Goal: Task Accomplishment & Management: Manage account settings

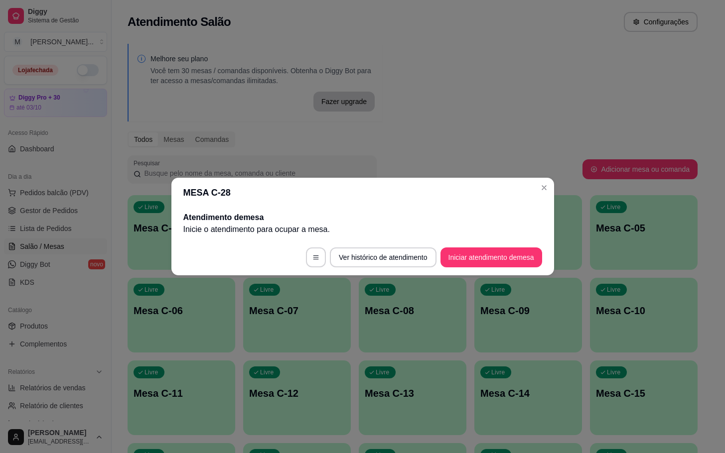
scroll to position [121, 0]
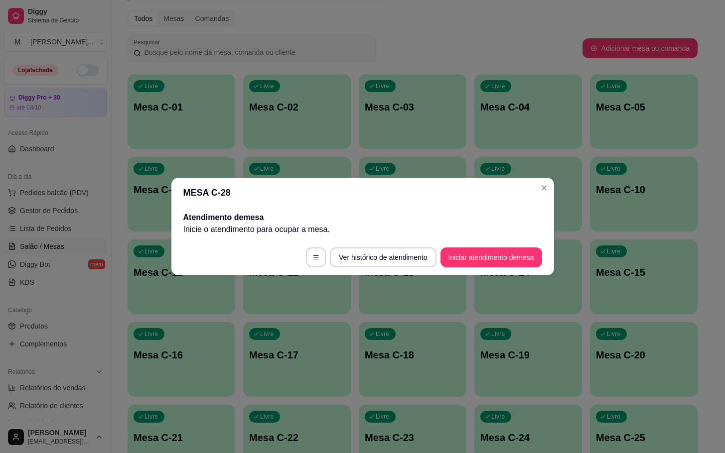
click at [474, 268] on footer "Ver histórico de atendimento Iniciar atendimento de mesa" at bounding box center [362, 258] width 383 height 36
click at [492, 263] on button "Iniciar atendimento de mesa" at bounding box center [492, 258] width 102 height 20
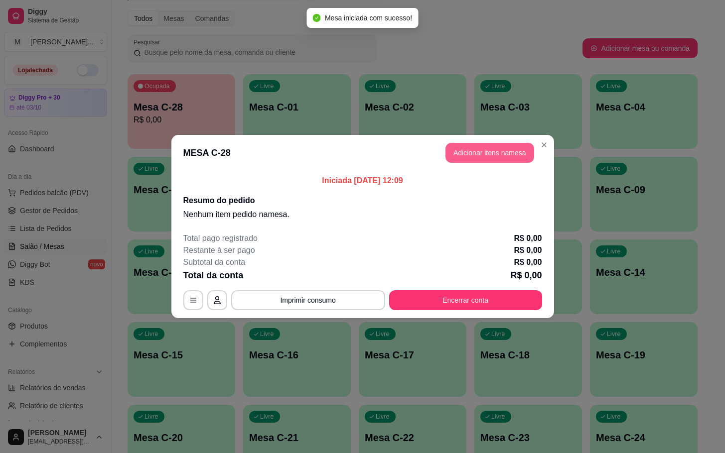
click at [509, 160] on button "Adicionar itens na mesa" at bounding box center [489, 153] width 89 height 20
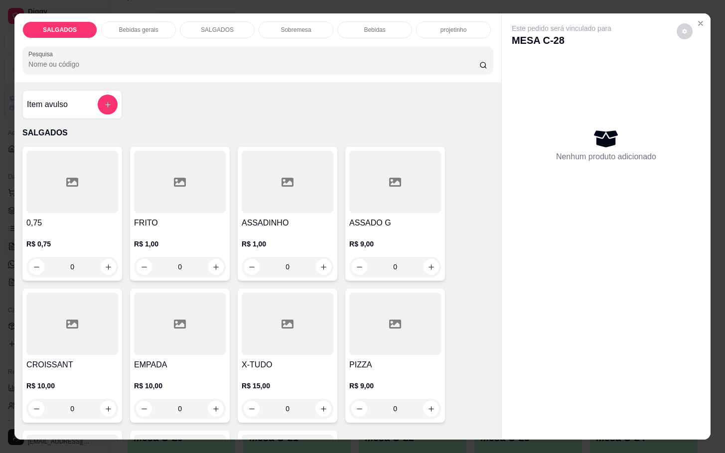
click at [178, 169] on div at bounding box center [180, 182] width 92 height 62
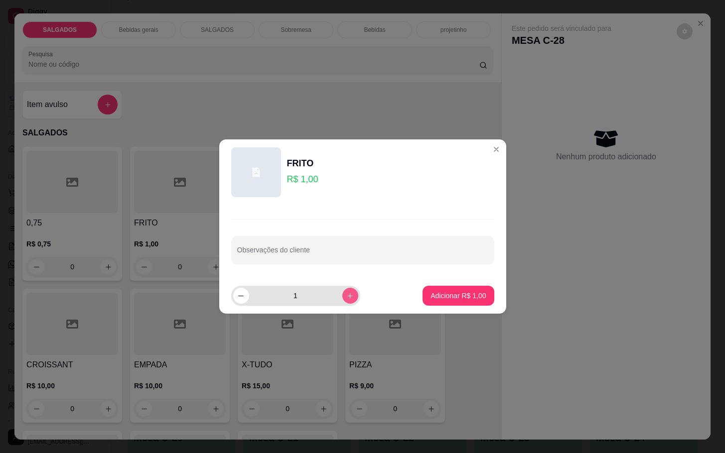
click at [342, 302] on button "increase-product-quantity" at bounding box center [350, 296] width 16 height 16
click at [342, 302] on button "increase-product-quantity" at bounding box center [349, 295] width 15 height 15
click at [342, 302] on button "increase-product-quantity" at bounding box center [350, 296] width 16 height 16
click at [342, 302] on button "increase-product-quantity" at bounding box center [349, 295] width 15 height 15
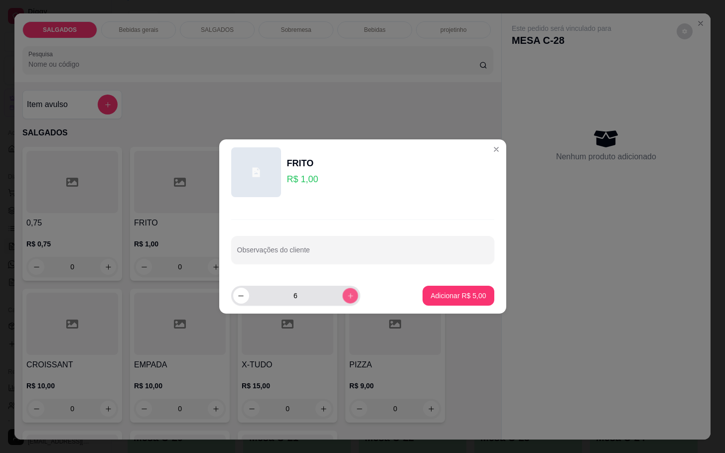
click at [342, 302] on button "increase-product-quantity" at bounding box center [349, 295] width 15 height 15
click at [342, 302] on button "increase-product-quantity" at bounding box center [350, 296] width 16 height 16
click at [342, 302] on button "increase-product-quantity" at bounding box center [349, 295] width 15 height 15
click at [343, 301] on button "increase-product-quantity" at bounding box center [350, 296] width 16 height 16
type input "10"
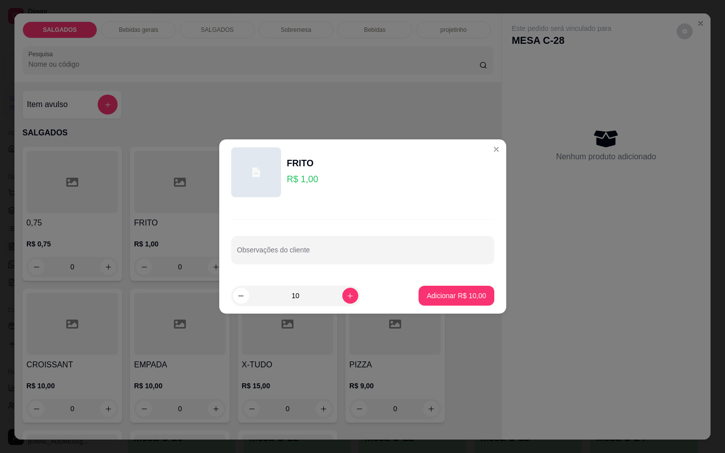
click at [463, 303] on button "Adicionar R$ 10,00" at bounding box center [456, 296] width 75 height 20
type input "10"
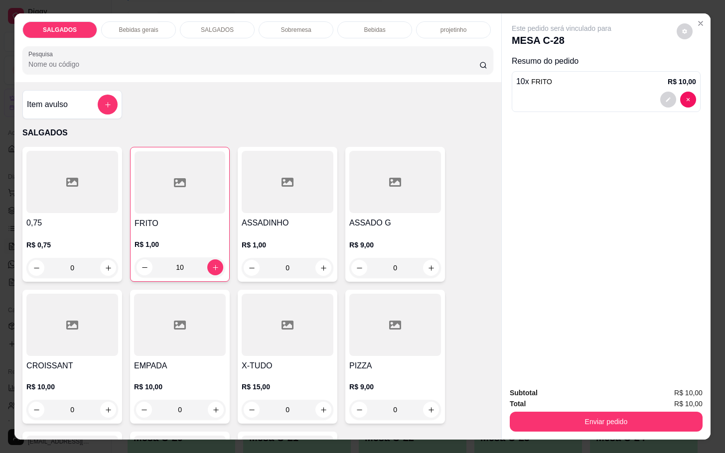
click at [141, 26] on p "Bebidas gerais" at bounding box center [138, 30] width 39 height 8
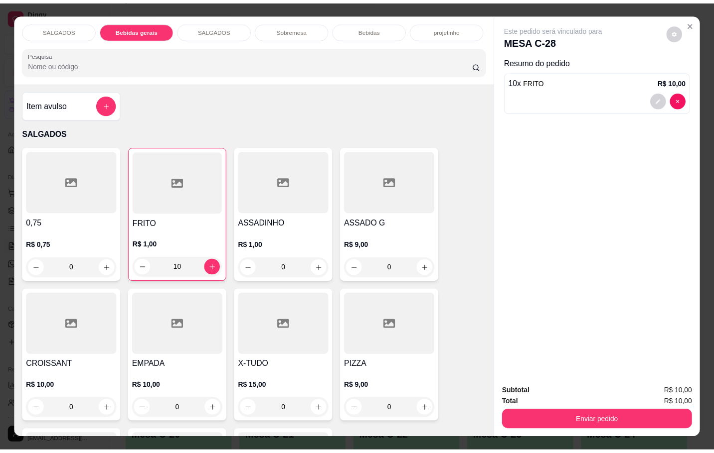
scroll to position [24, 0]
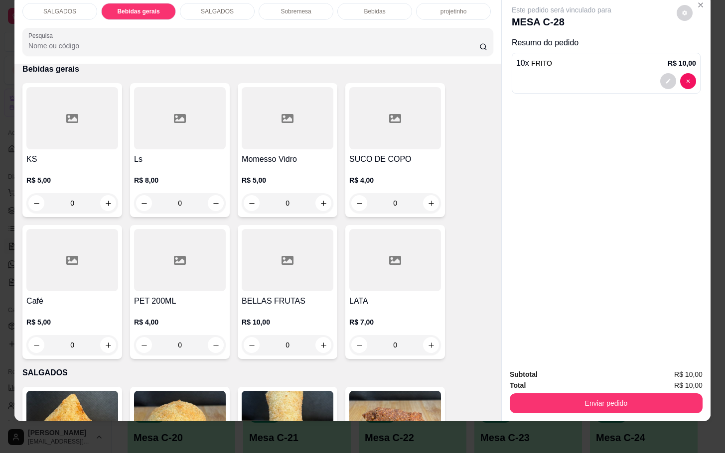
click at [365, 153] on h4 "SUCO DE COPO" at bounding box center [395, 159] width 92 height 12
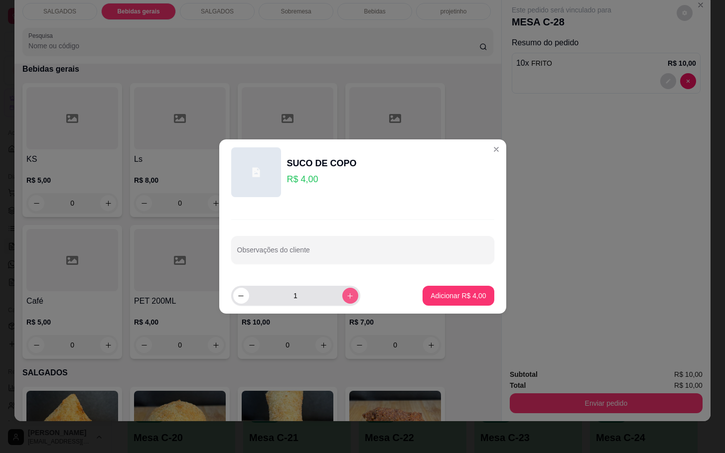
click at [342, 293] on button "increase-product-quantity" at bounding box center [350, 296] width 16 height 16
type input "2"
click at [456, 293] on p "Adicionar R$ 8,00" at bounding box center [458, 296] width 55 height 10
type input "2"
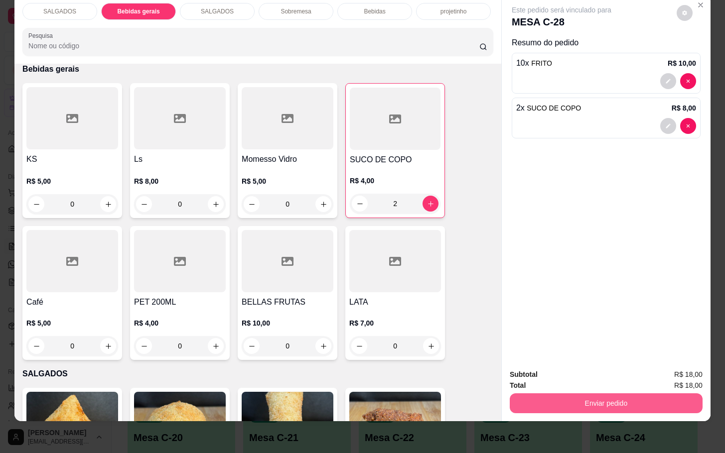
click at [607, 394] on button "Enviar pedido" at bounding box center [606, 404] width 193 height 20
click at [596, 371] on button "Não registrar e enviar pedido" at bounding box center [572, 368] width 104 height 19
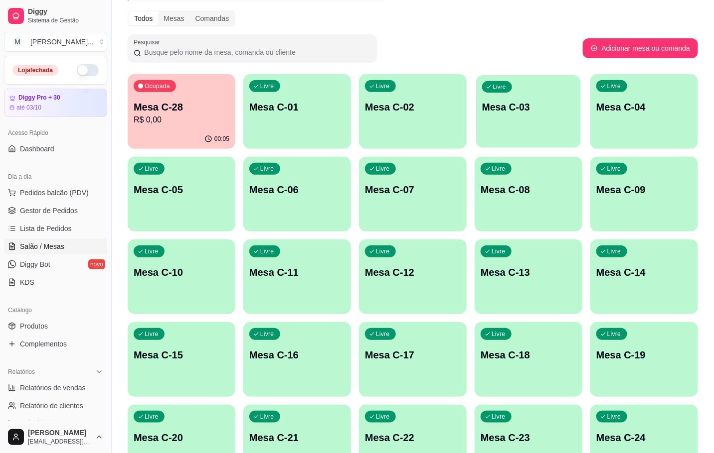
click at [503, 93] on div "Livre Mesa C-03" at bounding box center [528, 105] width 105 height 61
click at [182, 129] on div "Ocupada Mesa C-28 R$ 0,00" at bounding box center [182, 101] width 108 height 55
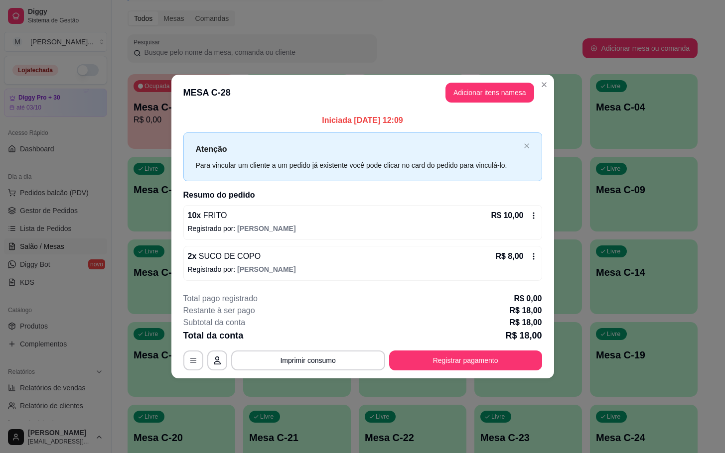
click at [516, 105] on header "MESA C-28 Adicionar itens na mesa" at bounding box center [362, 93] width 383 height 36
click at [524, 95] on button "Adicionar itens na mesa" at bounding box center [490, 92] width 86 height 19
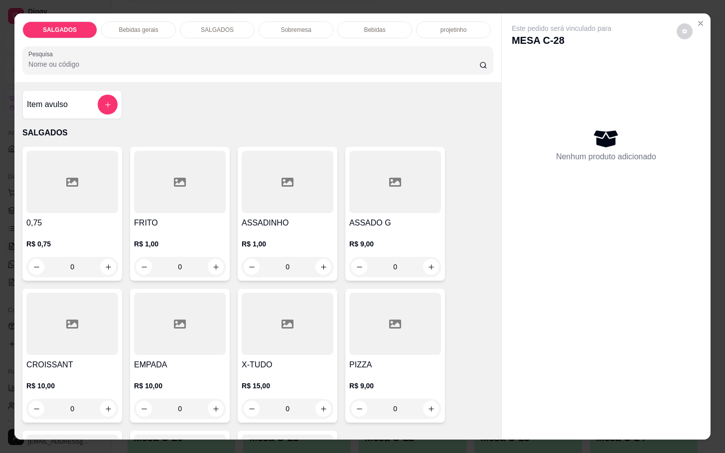
click at [193, 169] on div at bounding box center [180, 182] width 92 height 62
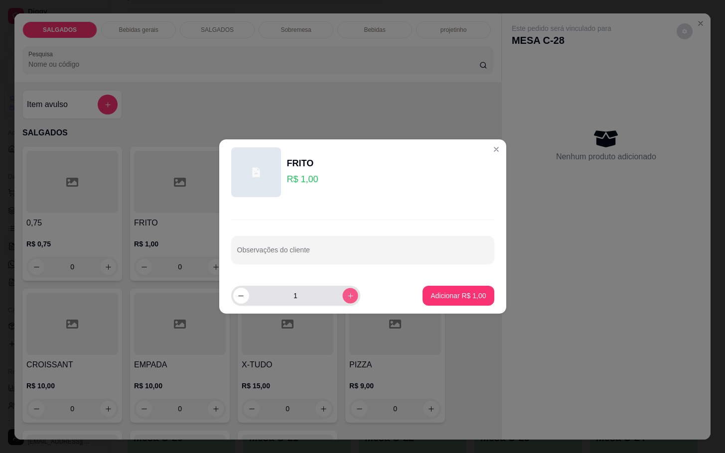
click at [346, 296] on icon "increase-product-quantity" at bounding box center [349, 296] width 7 height 7
type input "5"
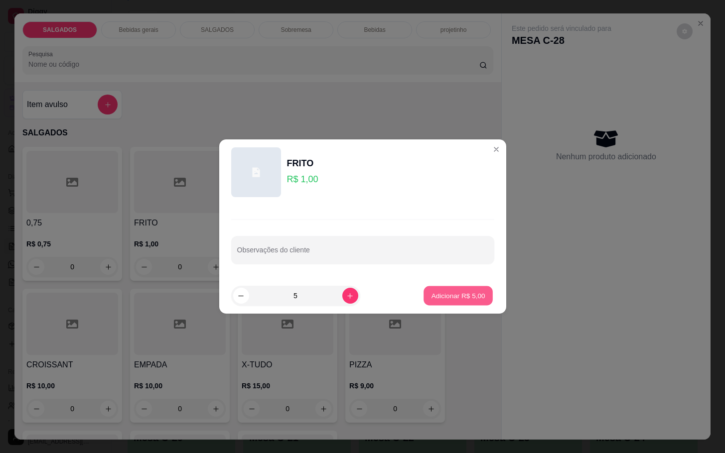
click at [424, 296] on button "Adicionar R$ 5,00" at bounding box center [458, 296] width 69 height 19
type input "5"
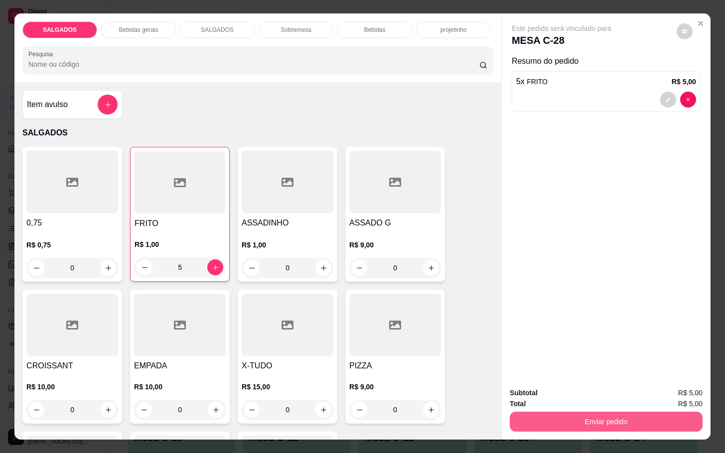
click at [621, 426] on button "Enviar pedido" at bounding box center [606, 422] width 193 height 20
click at [612, 401] on button "Não registrar e enviar pedido" at bounding box center [572, 392] width 104 height 19
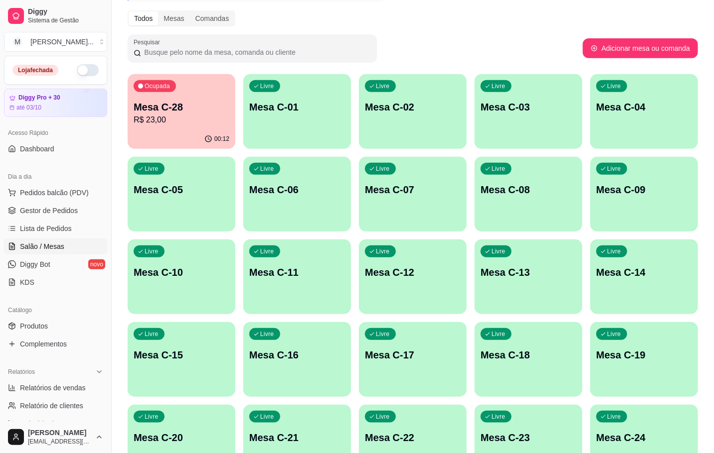
click at [173, 110] on p "Mesa C-28" at bounding box center [182, 107] width 96 height 14
click at [537, 390] on div "button" at bounding box center [528, 391] width 108 height 12
click at [241, 114] on div "Ocupada Mesa C-28 R$ 23,00 00:13 Livre Mesa C-01 Livre Mesa C-02 Livre Mesa C-0…" at bounding box center [413, 318] width 570 height 488
click at [210, 120] on p "R$ 23,00" at bounding box center [182, 120] width 96 height 12
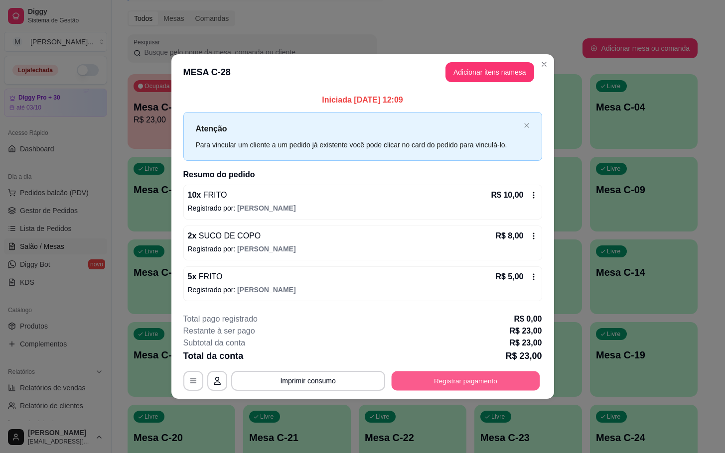
click at [459, 380] on button "Registrar pagamento" at bounding box center [465, 380] width 148 height 19
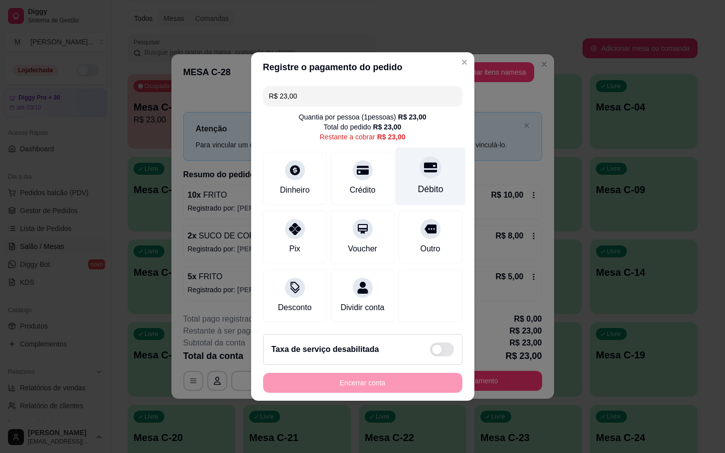
click at [440, 148] on div "Débito" at bounding box center [430, 177] width 70 height 58
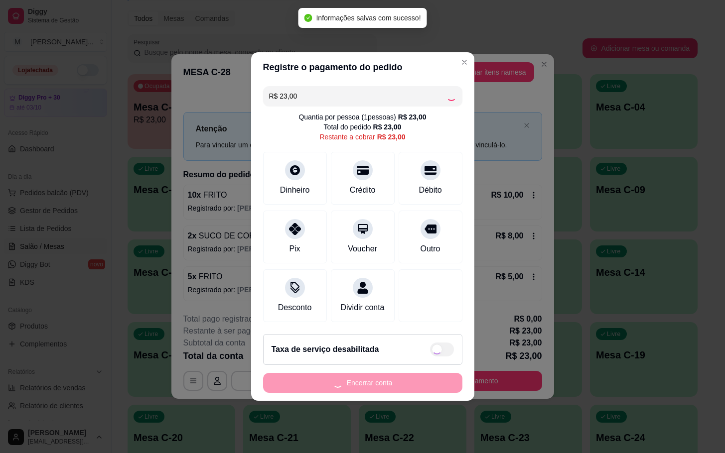
type input "R$ 0,00"
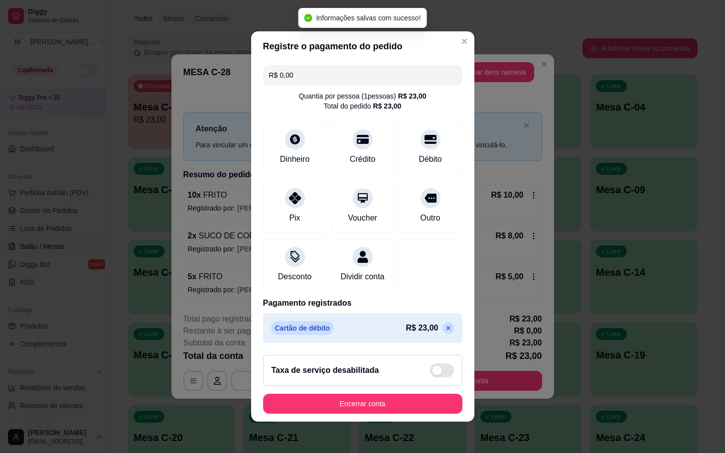
click at [418, 422] on footer "Taxa de serviço desabilitada Encerrar conta" at bounding box center [362, 384] width 223 height 75
click at [419, 422] on footer "Taxa de serviço desabilitada Encerrar conta" at bounding box center [362, 384] width 223 height 75
click at [452, 402] on footer "Taxa de serviço desabilitada Encerrar conta" at bounding box center [362, 384] width 223 height 75
click at [438, 413] on button "Encerrar conta" at bounding box center [362, 404] width 193 height 19
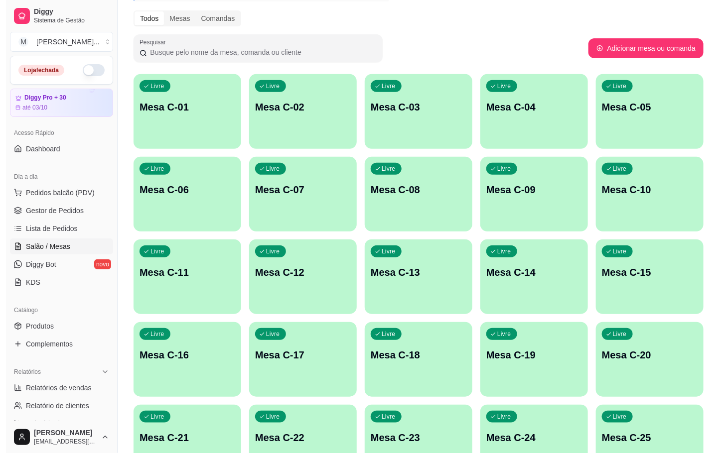
scroll to position [271, 0]
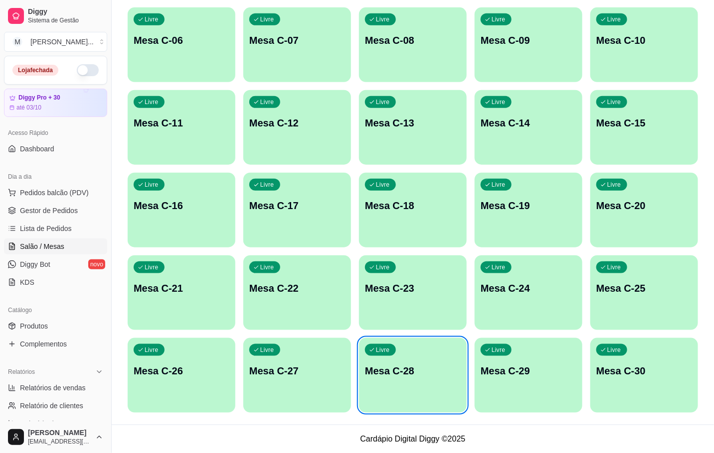
click at [374, 354] on div "Livre" at bounding box center [380, 350] width 31 height 12
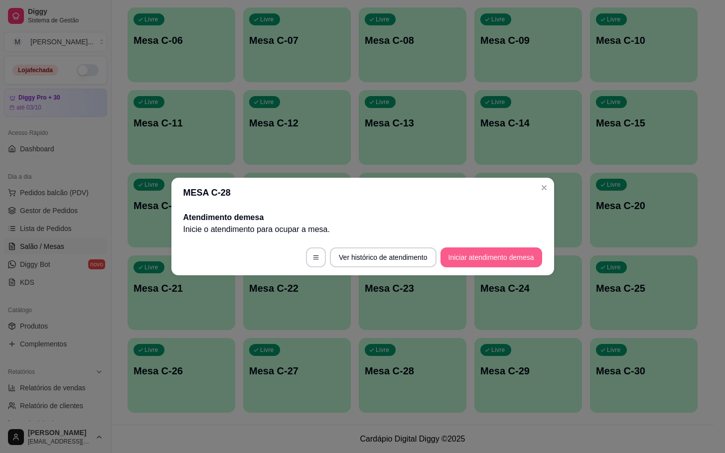
click at [485, 264] on button "Iniciar atendimento de mesa" at bounding box center [492, 258] width 102 height 20
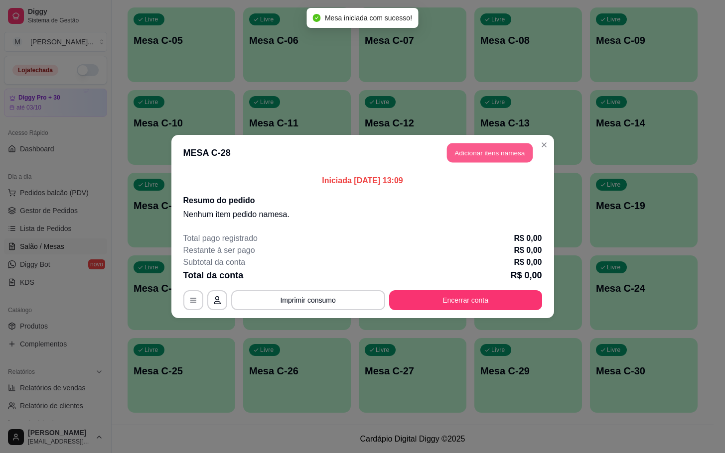
click at [492, 152] on button "Adicionar itens na mesa" at bounding box center [490, 153] width 86 height 19
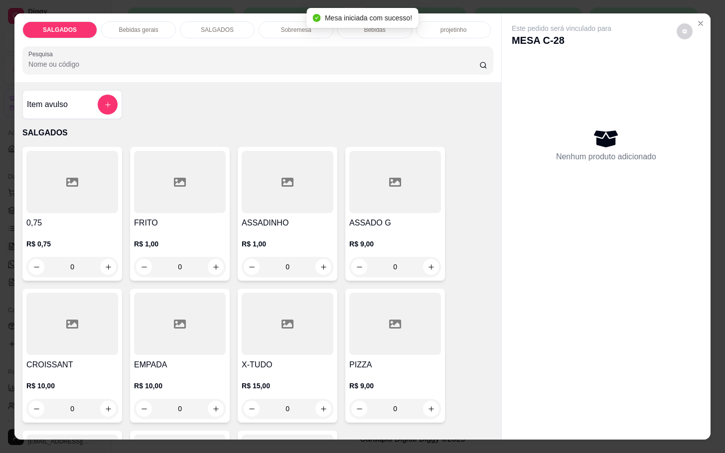
scroll to position [75, 0]
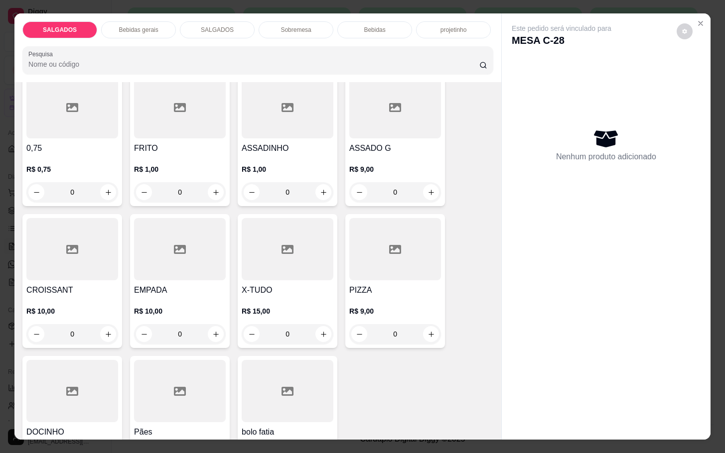
click at [305, 297] on div "R$ 15,00 0" at bounding box center [288, 321] width 92 height 48
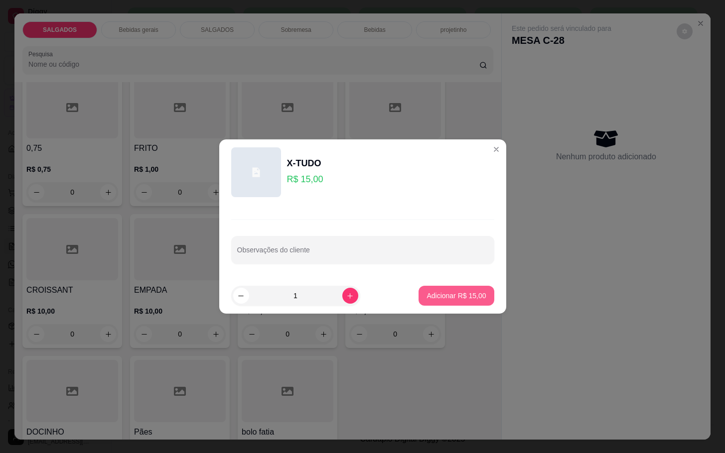
click at [419, 290] on button "Adicionar R$ 15,00" at bounding box center [456, 296] width 75 height 20
type input "1"
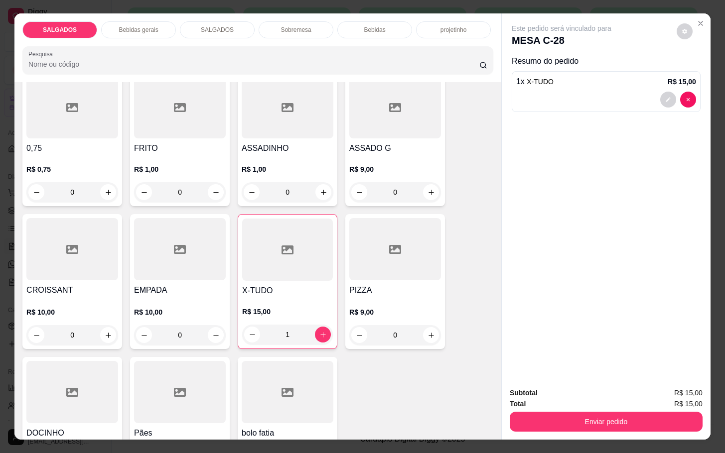
click at [133, 26] on p "Bebidas gerais" at bounding box center [138, 30] width 39 height 8
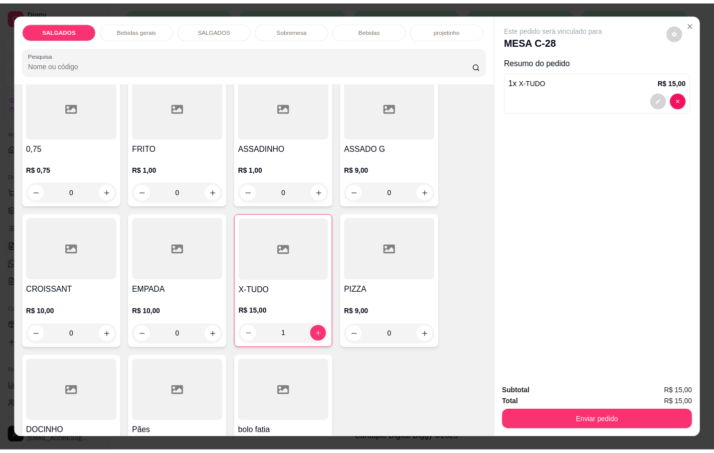
scroll to position [24, 0]
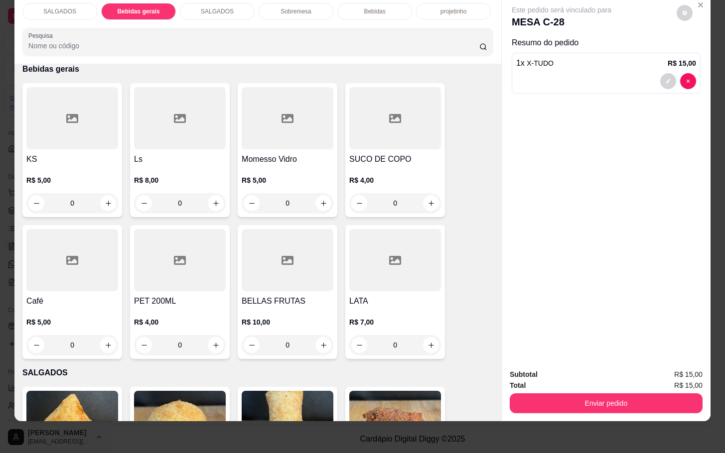
click at [426, 262] on div at bounding box center [395, 260] width 92 height 62
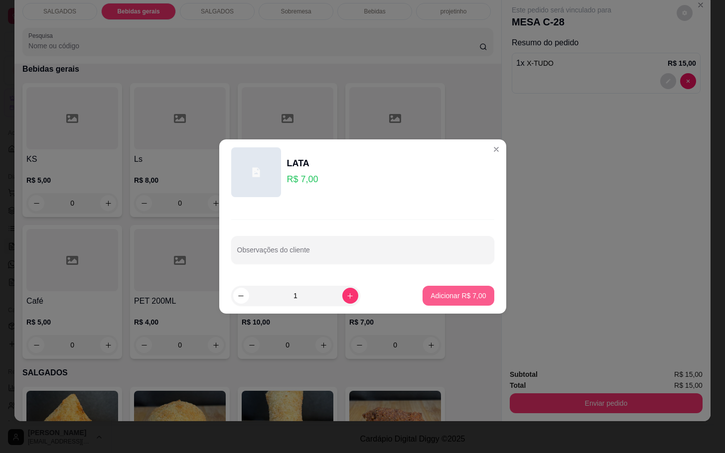
click at [467, 291] on p "Adicionar R$ 7,00" at bounding box center [458, 296] width 55 height 10
type input "1"
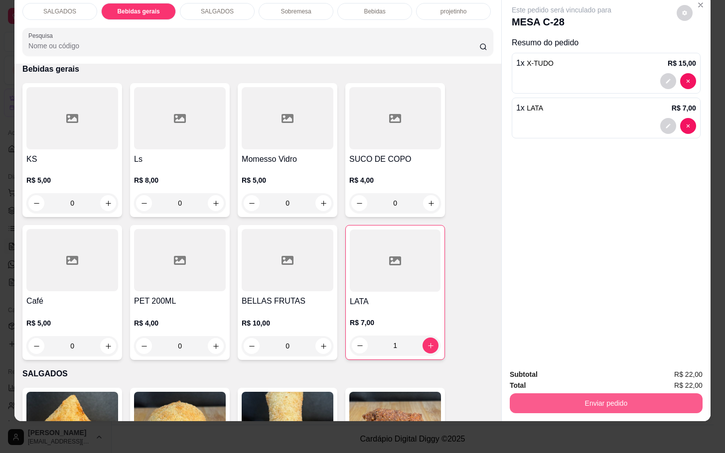
click at [549, 394] on button "Enviar pedido" at bounding box center [606, 404] width 193 height 20
click at [549, 375] on button "Não registrar e enviar pedido" at bounding box center [571, 368] width 101 height 18
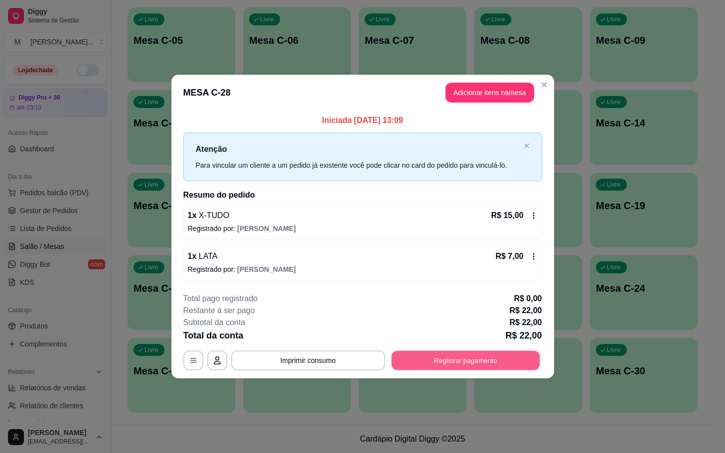
click at [454, 370] on button "Registrar pagamento" at bounding box center [465, 360] width 148 height 19
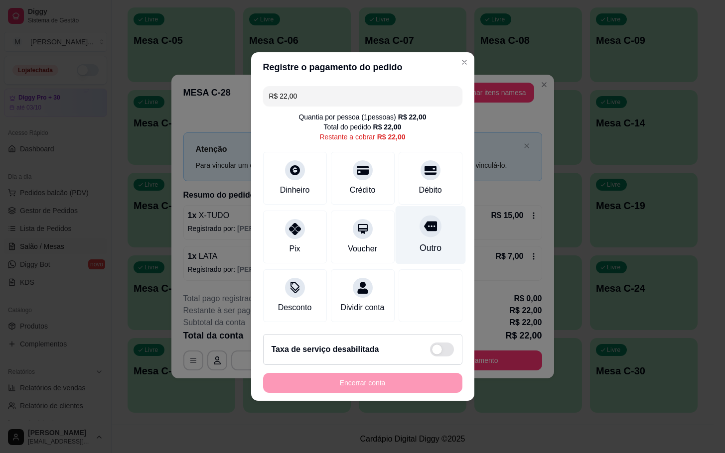
click at [431, 224] on div "Outro" at bounding box center [430, 235] width 70 height 58
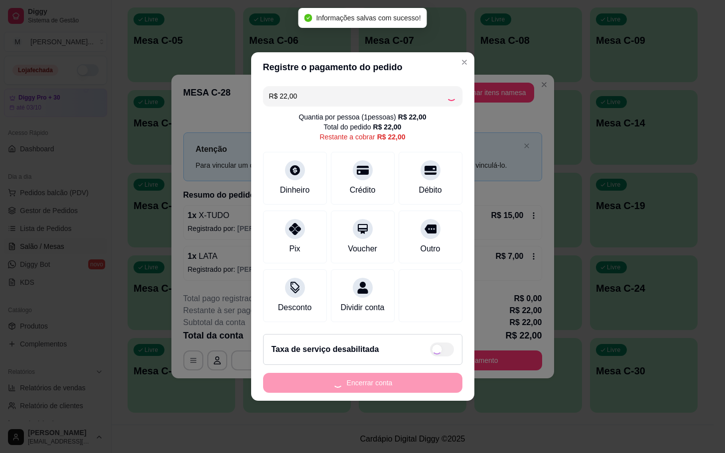
type input "R$ 0,00"
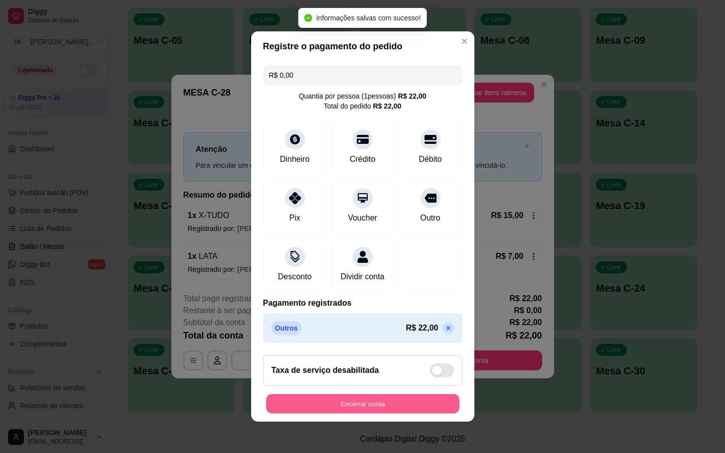
click at [371, 414] on button "Encerrar conta" at bounding box center [362, 404] width 193 height 19
